Goal: Task Accomplishment & Management: Manage account settings

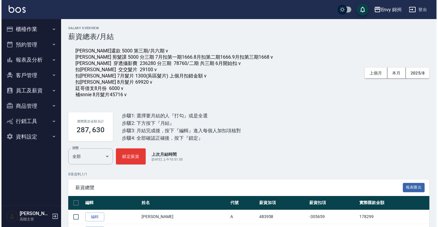
scroll to position [119, 0]
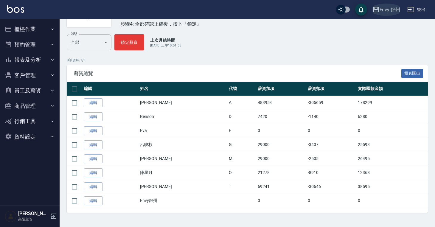
click at [389, 10] on div "Envy 錦州" at bounding box center [390, 9] width 21 height 7
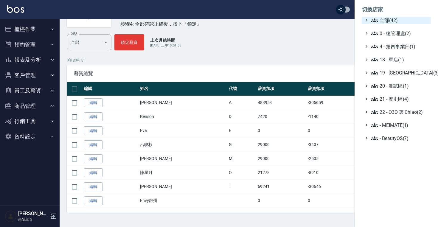
click at [374, 24] on icon at bounding box center [374, 20] width 7 height 7
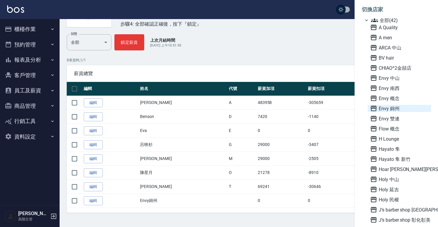
click at [394, 111] on span "Envy 錦州" at bounding box center [399, 108] width 58 height 7
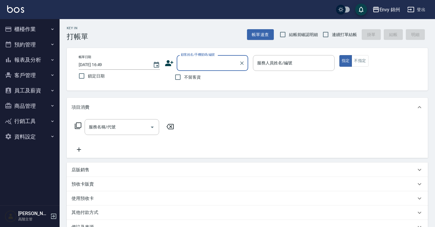
click at [38, 88] on button "員工及薪資" at bounding box center [29, 90] width 55 height 15
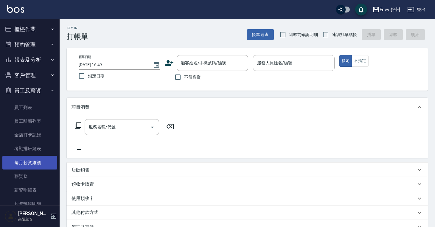
click at [39, 158] on link "每月薪資維護" at bounding box center [29, 163] width 55 height 14
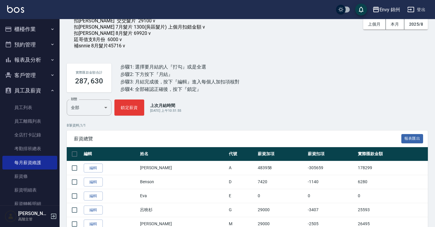
scroll to position [119, 0]
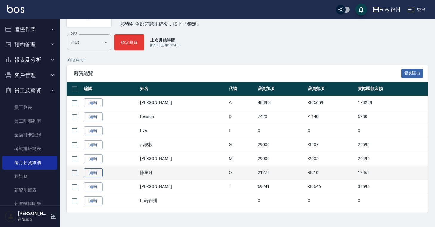
click at [93, 174] on link "編輯" at bounding box center [93, 172] width 19 height 9
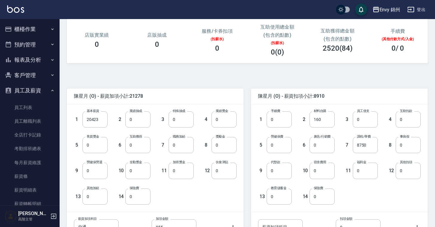
scroll to position [134, 0]
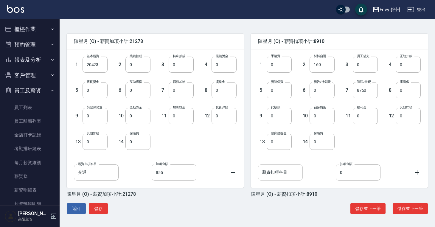
click at [289, 175] on input "薪資扣項科目" at bounding box center [280, 172] width 45 height 16
type input "補扣"
drag, startPoint x: 358, startPoint y: 174, endPoint x: 329, endPoint y: 174, distance: 29.5
click at [329, 174] on div "薪資扣項科目 補扣 薪資扣項科目 扣項金額 0 扣項金額" at bounding box center [339, 172] width 163 height 16
type input "8750"
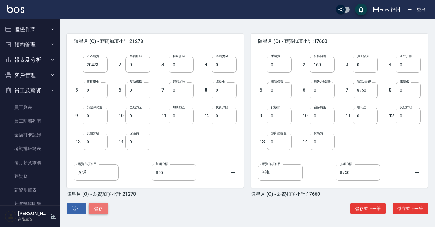
click at [102, 207] on button "儲存" at bounding box center [98, 208] width 19 height 11
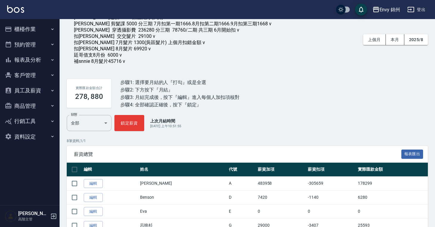
scroll to position [119, 0]
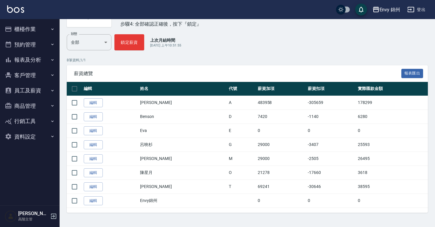
click at [40, 88] on button "員工及薪資" at bounding box center [29, 90] width 55 height 15
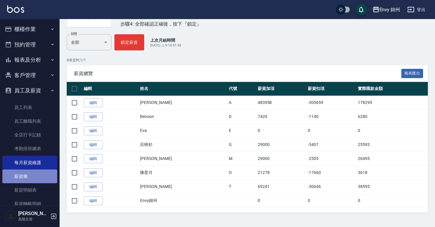
click at [30, 178] on link "薪資條" at bounding box center [29, 177] width 55 height 14
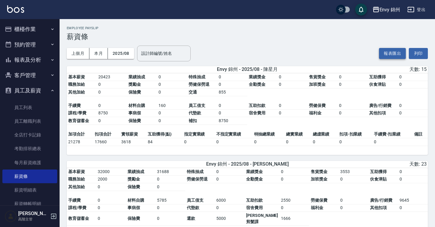
click at [390, 52] on button "報表匯出" at bounding box center [392, 53] width 27 height 11
click at [392, 12] on div "Envy 錦州" at bounding box center [390, 9] width 21 height 7
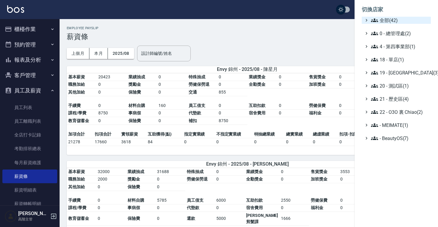
click at [389, 22] on span "全部(42)" at bounding box center [400, 20] width 58 height 7
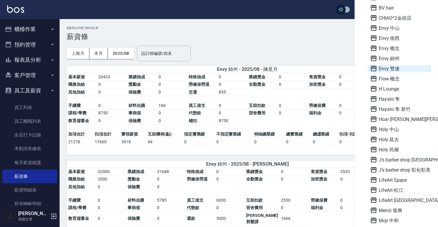
scroll to position [55, 0]
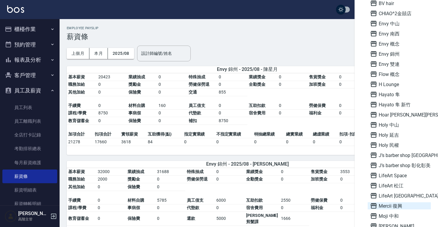
click at [390, 205] on span "Mercii 復興" at bounding box center [399, 205] width 58 height 7
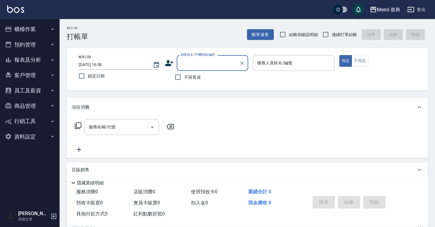
click at [36, 90] on button "員工及薪資" at bounding box center [29, 90] width 55 height 15
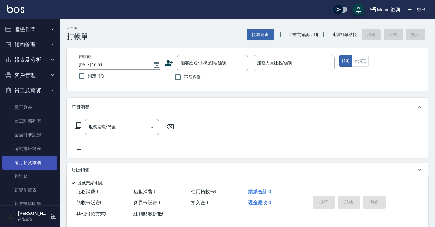
click at [29, 161] on link "每月薪資維護" at bounding box center [29, 163] width 55 height 14
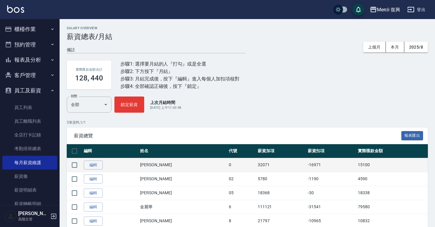
scroll to position [20, 0]
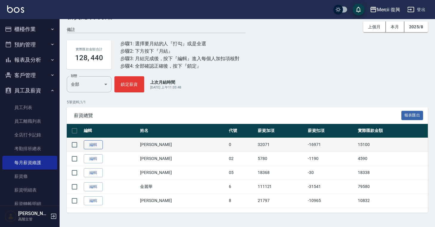
click at [94, 145] on link "編輯" at bounding box center [93, 144] width 19 height 9
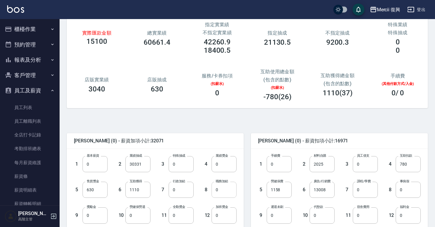
scroll to position [37, 0]
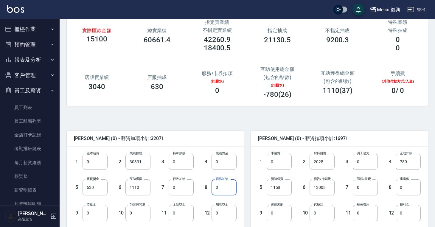
click at [223, 187] on input "0" at bounding box center [224, 187] width 25 height 16
type input "3000"
click at [184, 216] on input "0" at bounding box center [181, 213] width 25 height 16
type input "500"
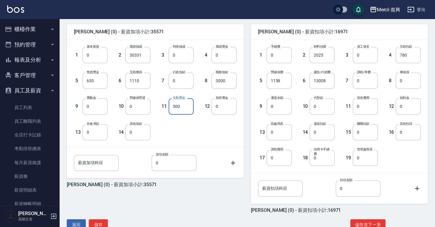
scroll to position [160, 0]
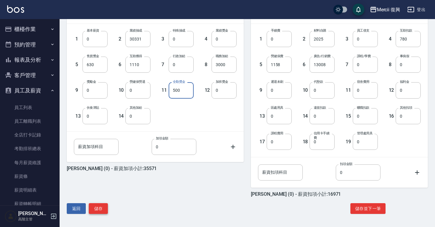
click at [104, 205] on button "儲存" at bounding box center [98, 208] width 19 height 11
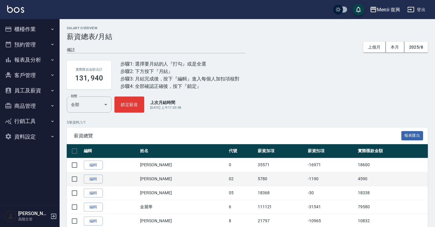
click at [148, 175] on td "[PERSON_NAME]" at bounding box center [183, 179] width 89 height 14
click at [91, 178] on link "編輯" at bounding box center [93, 179] width 19 height 9
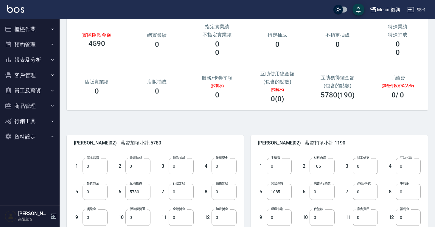
scroll to position [93, 0]
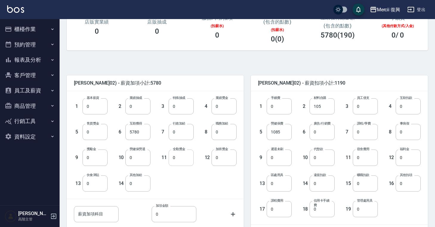
click at [184, 155] on input "0" at bounding box center [181, 158] width 25 height 16
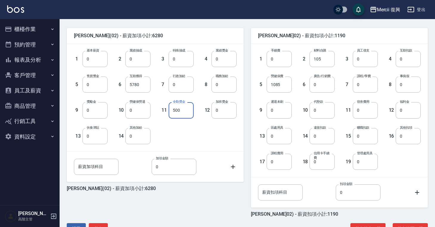
scroll to position [69, 0]
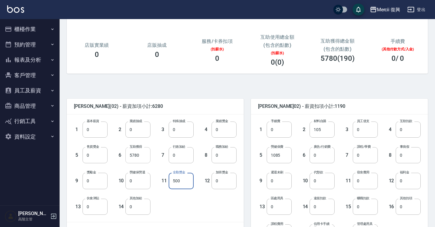
type input "500"
click at [144, 157] on input "5780" at bounding box center [137, 155] width 25 height 16
type input "0"
click at [96, 130] on input "0" at bounding box center [95, 130] width 25 height 16
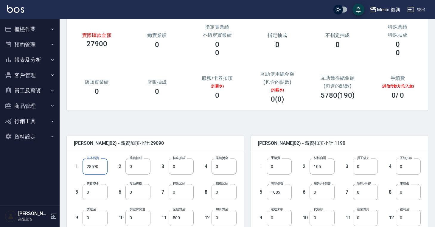
scroll to position [83, 0]
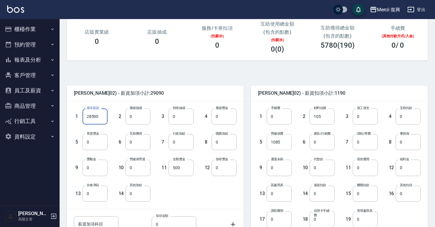
type input "28590"
click at [282, 141] on input "1085" at bounding box center [279, 142] width 25 height 16
type input "0"
click at [362, 140] on input "0" at bounding box center [365, 142] width 25 height 16
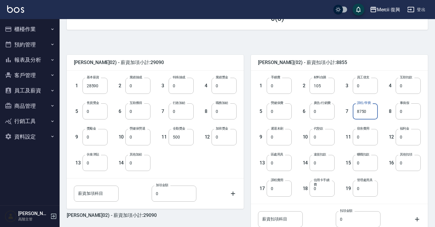
scroll to position [160, 0]
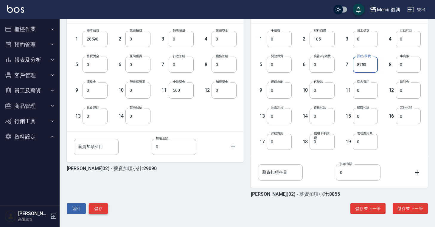
type input "8750"
click at [99, 209] on button "儲存" at bounding box center [98, 208] width 19 height 11
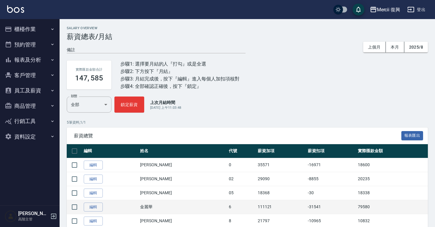
scroll to position [20, 0]
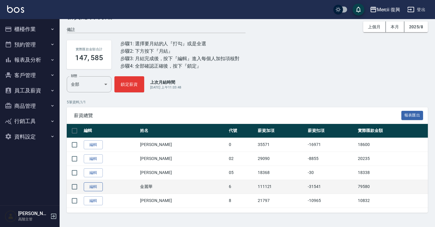
click at [97, 186] on link "編輯" at bounding box center [93, 186] width 19 height 9
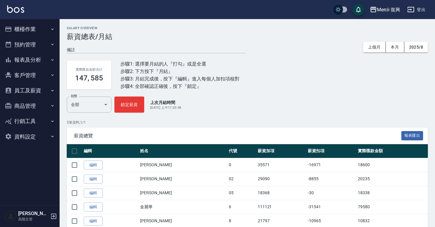
scroll to position [20, 0]
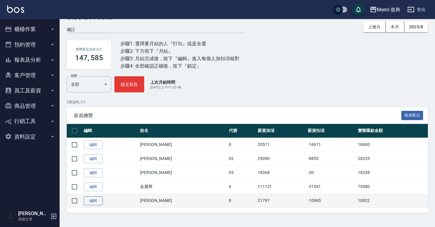
click at [93, 201] on link "編輯" at bounding box center [93, 200] width 19 height 9
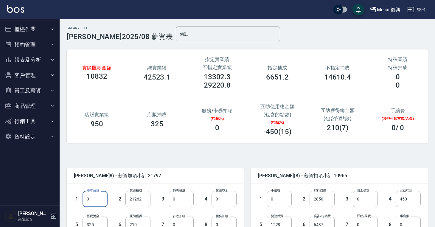
click at [91, 201] on input "0" at bounding box center [95, 199] width 25 height 16
type input "30000"
click at [141, 198] on input "21262" at bounding box center [137, 199] width 25 height 16
type input "0"
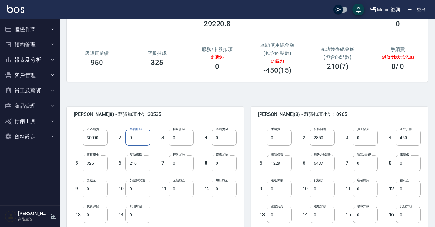
scroll to position [70, 0]
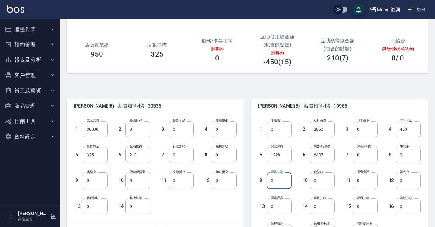
click at [275, 182] on input "0" at bounding box center [279, 181] width 25 height 16
type input "84"
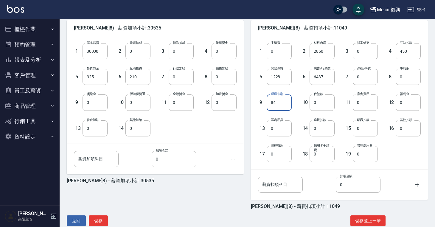
scroll to position [151, 0]
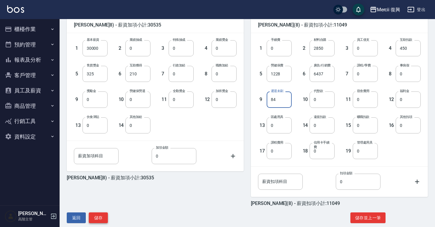
click at [96, 217] on button "儲存" at bounding box center [98, 217] width 19 height 11
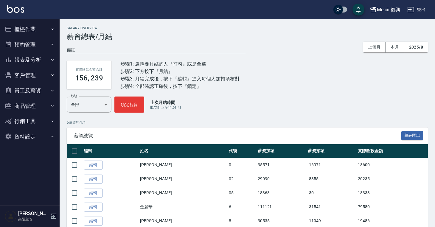
click at [41, 91] on button "員工及薪資" at bounding box center [29, 90] width 55 height 15
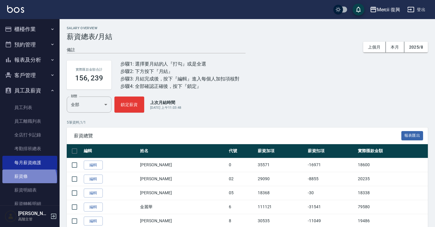
click at [29, 179] on link "薪資條" at bounding box center [29, 177] width 55 height 14
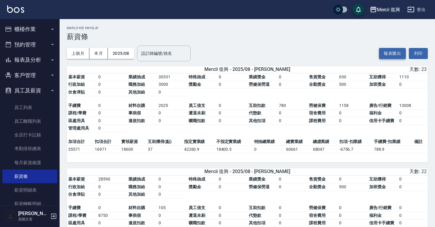
click at [389, 53] on button "報表匯出" at bounding box center [392, 53] width 27 height 11
